Goal: Task Accomplishment & Management: Use online tool/utility

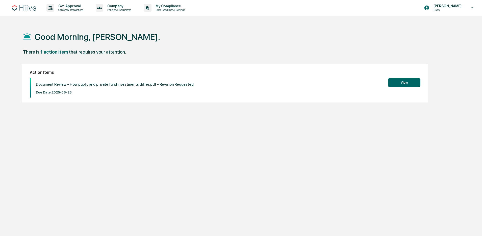
click at [412, 82] on button "View" at bounding box center [404, 82] width 32 height 9
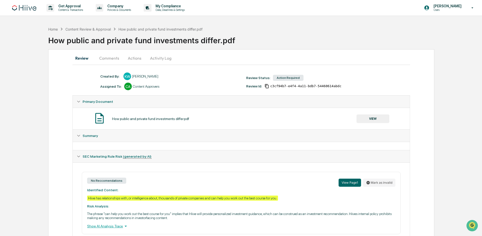
click at [135, 56] on button "Actions" at bounding box center [134, 58] width 23 height 12
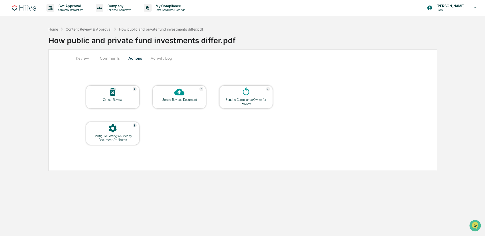
click at [182, 97] on icon at bounding box center [179, 92] width 10 height 10
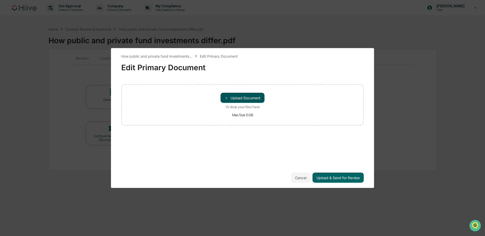
click at [236, 96] on button "＋ Upload Document" at bounding box center [243, 98] width 44 height 10
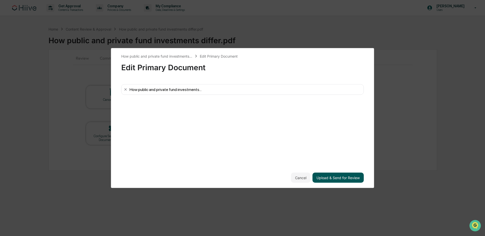
click at [337, 177] on button "Upload & Send for Review" at bounding box center [338, 178] width 51 height 10
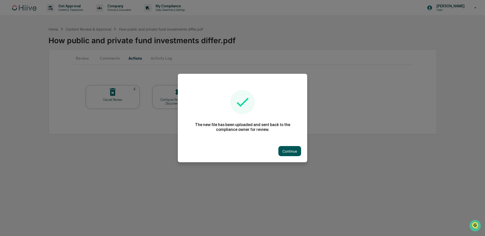
click at [295, 153] on button "Continue" at bounding box center [289, 151] width 23 height 10
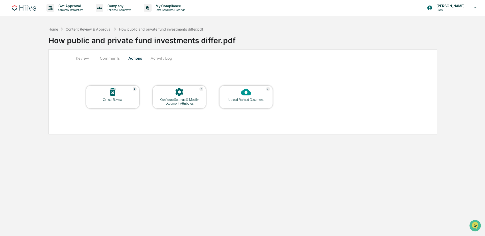
click at [85, 61] on button "Review" at bounding box center [84, 58] width 23 height 12
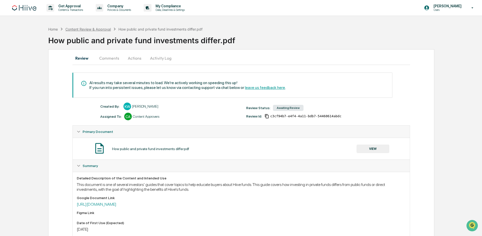
click at [87, 28] on div "Content Review & Approval" at bounding box center [87, 29] width 45 height 4
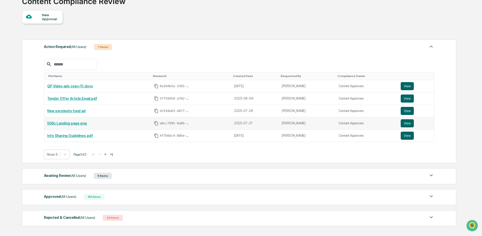
scroll to position [75, 0]
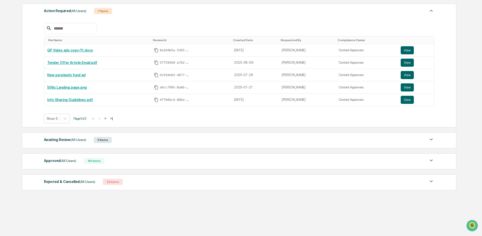
click at [91, 139] on div "Awaiting Review (All Users) 5 Items" at bounding box center [239, 139] width 391 height 7
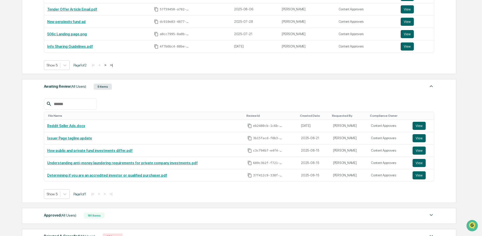
scroll to position [141, 0]
